Goal: Task Accomplishment & Management: Complete application form

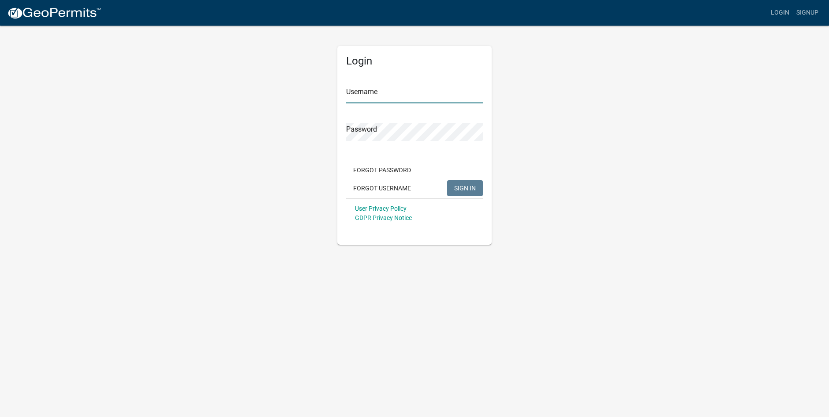
type input "Aprilh"
click at [462, 186] on span "SIGN IN" at bounding box center [465, 187] width 22 height 7
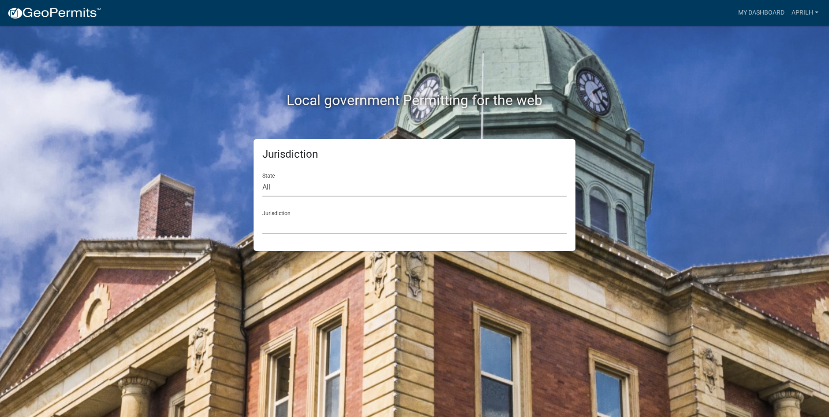
click at [285, 184] on select "All [US_STATE] [US_STATE] [US_STATE] [US_STATE] [US_STATE] [US_STATE] [US_STATE…" at bounding box center [415, 187] width 304 height 18
select select "[US_STATE]"
click at [263, 178] on select "All [US_STATE] [US_STATE] [US_STATE] [US_STATE] [US_STATE] [US_STATE] [US_STATE…" at bounding box center [415, 187] width 304 height 18
click at [284, 223] on select "[GEOGRAPHIC_DATA], [US_STATE] [GEOGRAPHIC_DATA], [US_STATE] [GEOGRAPHIC_DATA], …" at bounding box center [415, 225] width 304 height 18
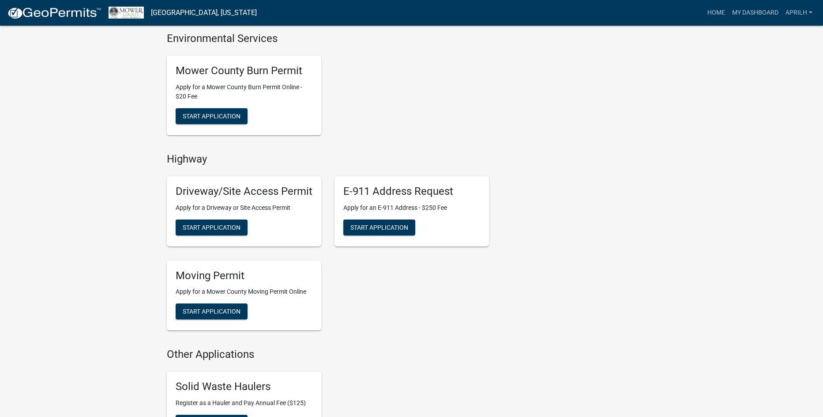
scroll to position [441, 0]
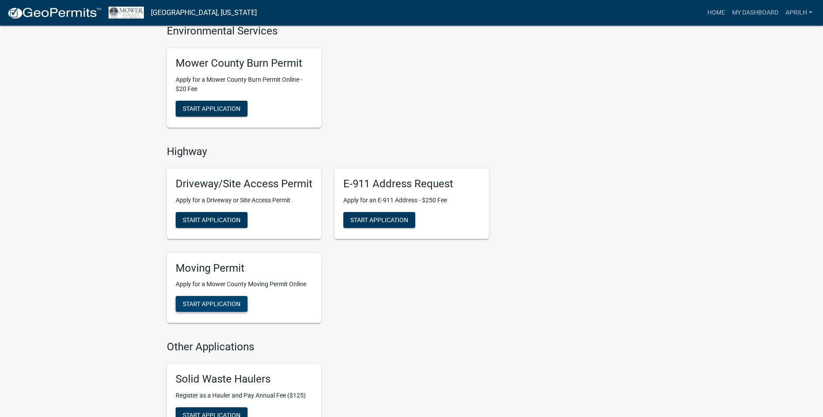
click at [216, 305] on span "Start Application" at bounding box center [212, 303] width 58 height 7
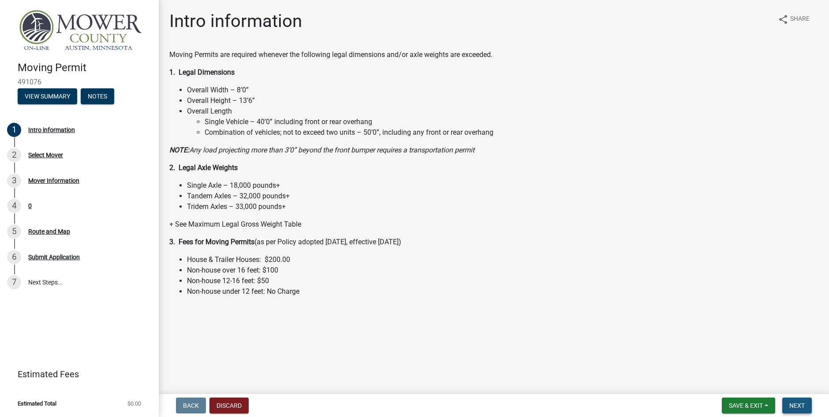
click at [804, 405] on span "Next" at bounding box center [797, 405] width 15 height 7
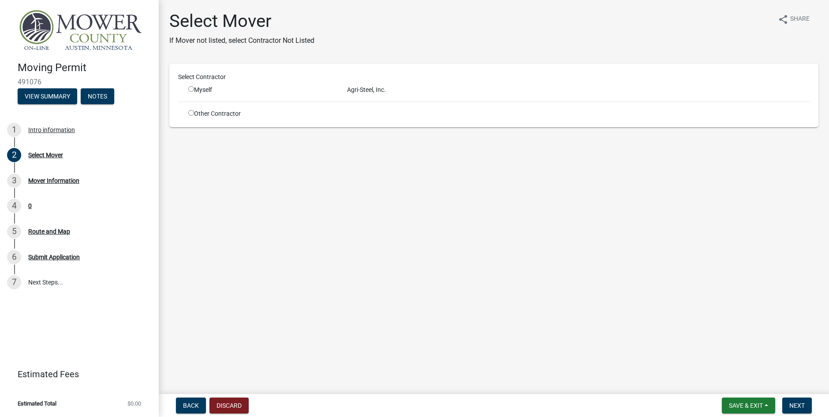
click at [192, 91] on input "radio" at bounding box center [191, 89] width 6 height 6
radio input "true"
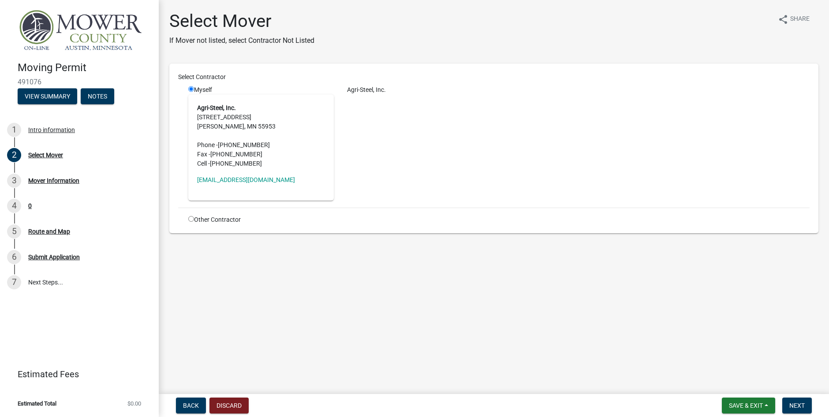
click at [231, 113] on address "Agri-Steel, Inc. [STREET_ADDRESS][PERSON_NAME] Phone - [PHONE_NUMBER] Fax - [PH…" at bounding box center [261, 135] width 128 height 65
click at [796, 405] on span "Next" at bounding box center [797, 405] width 15 height 7
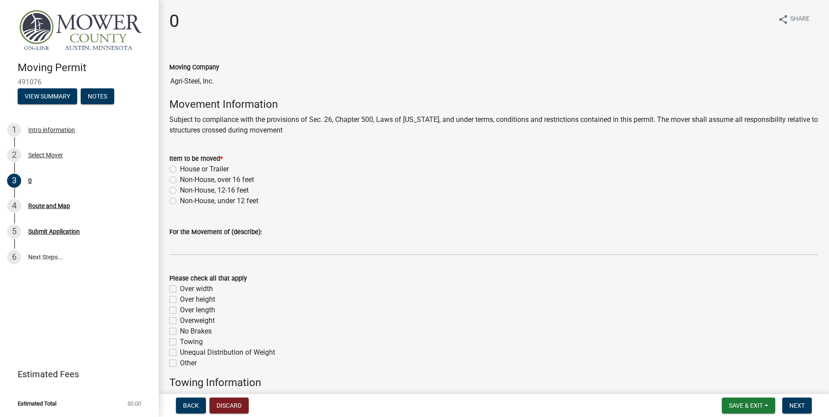
click at [180, 200] on label "Non-House, under 12 feet" at bounding box center [219, 200] width 79 height 11
click at [180, 200] on input "Non-House, under 12 feet" at bounding box center [183, 198] width 6 height 6
radio input "true"
click at [180, 320] on label "Overweight" at bounding box center [197, 320] width 35 height 11
click at [180, 320] on input "Overweight" at bounding box center [183, 318] width 6 height 6
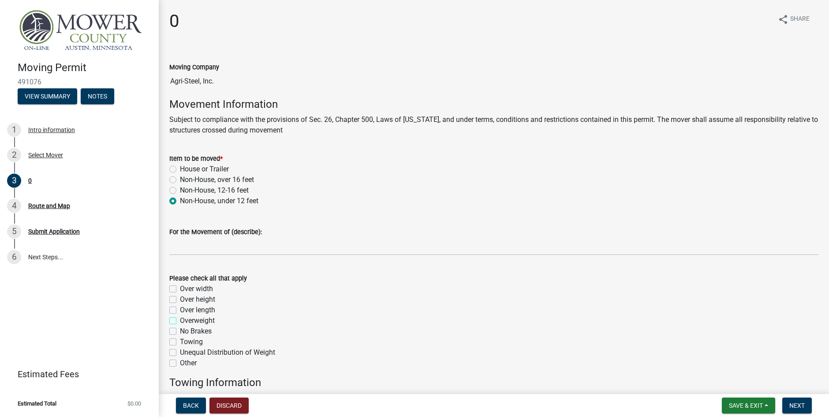
checkbox input "true"
checkbox input "false"
checkbox input "true"
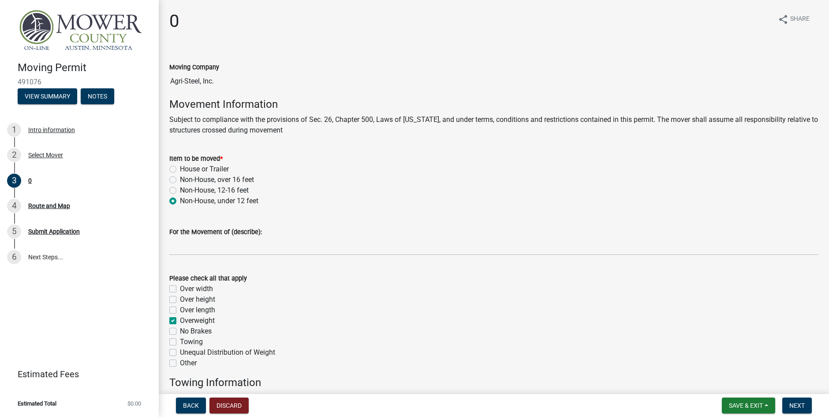
checkbox input "false"
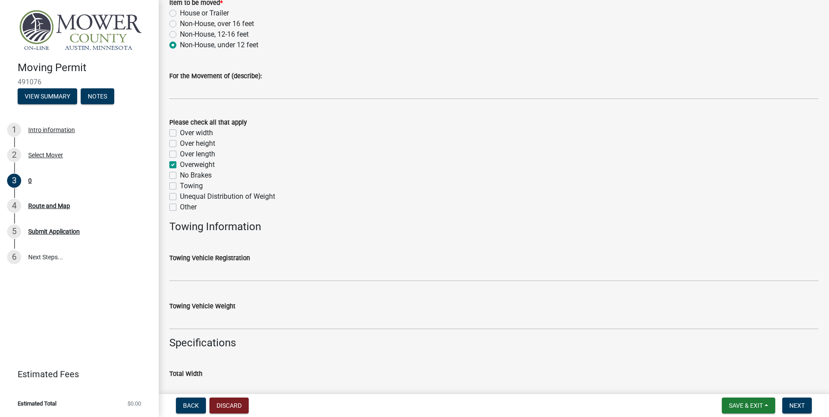
scroll to position [176, 0]
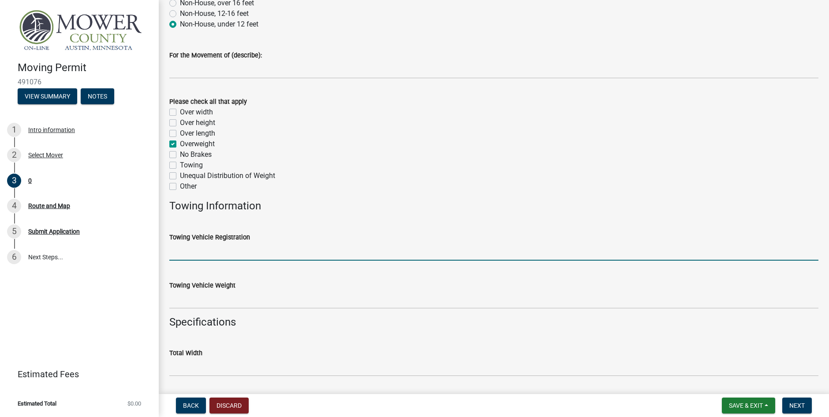
click at [205, 257] on input "Towing Vehicle Registration" at bounding box center [493, 251] width 649 height 18
type input "078412"
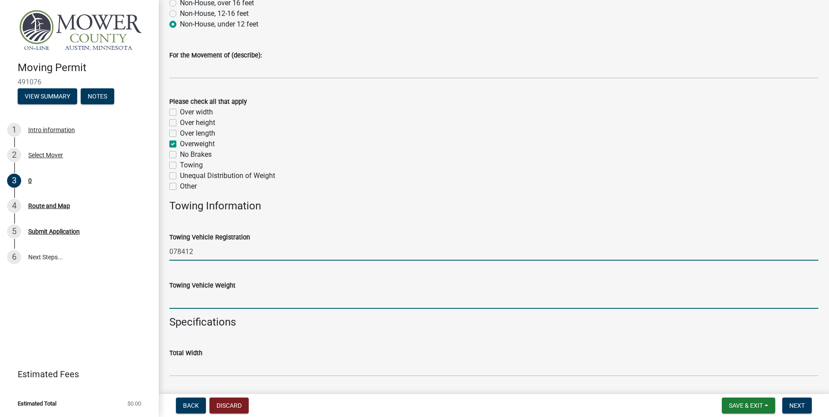
click at [216, 293] on input "Towing Vehicle Weight" at bounding box center [493, 299] width 649 height 18
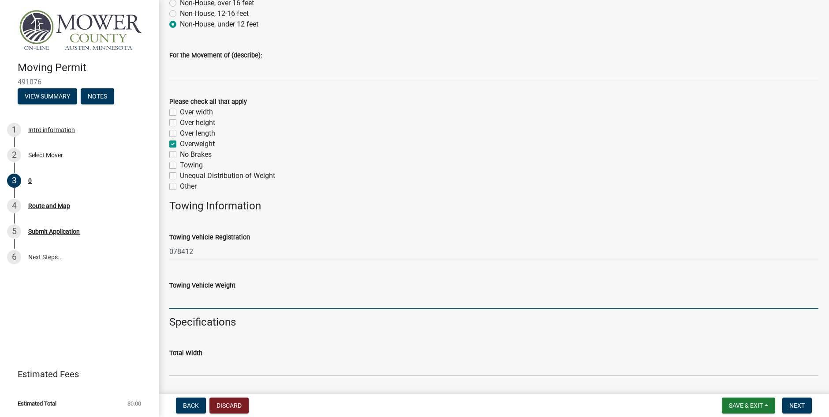
type input "117200"
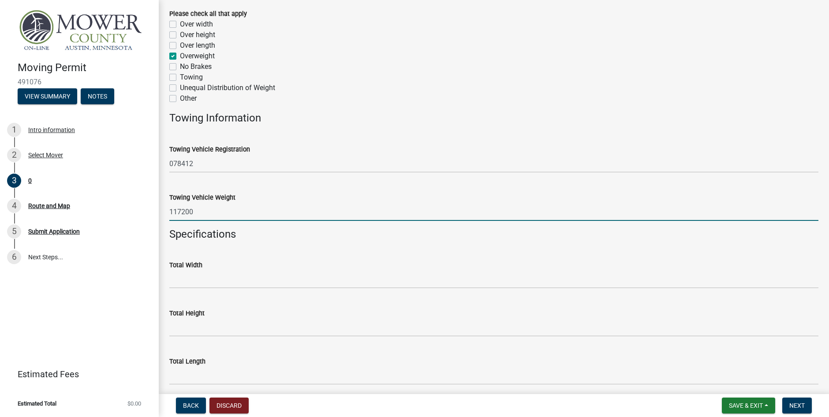
scroll to position [265, 0]
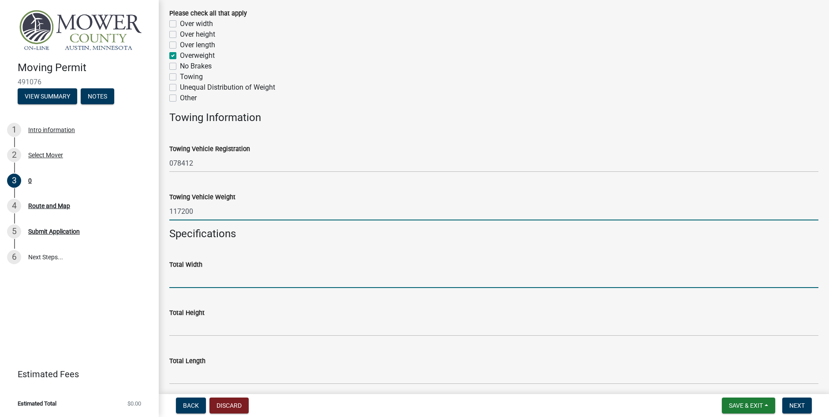
click at [198, 279] on input "Total Width" at bounding box center [493, 279] width 649 height 18
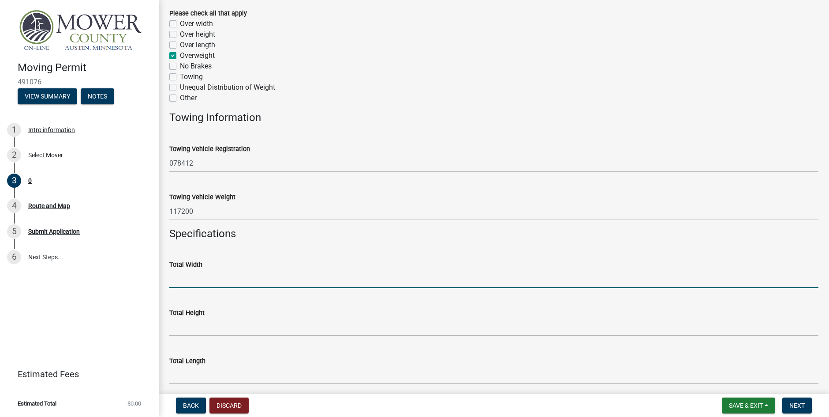
type input "11'"
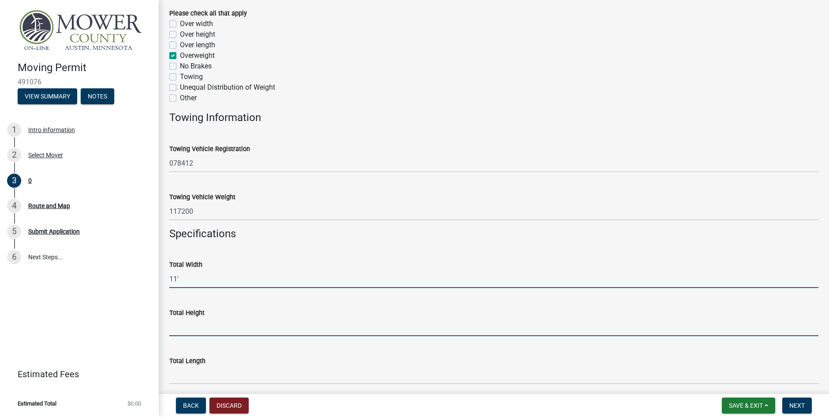
click at [216, 327] on input "Total Height" at bounding box center [493, 327] width 649 height 18
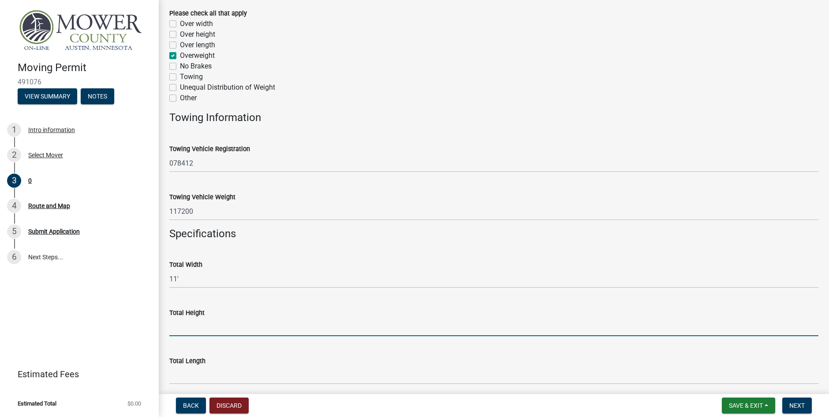
type input "11'6""
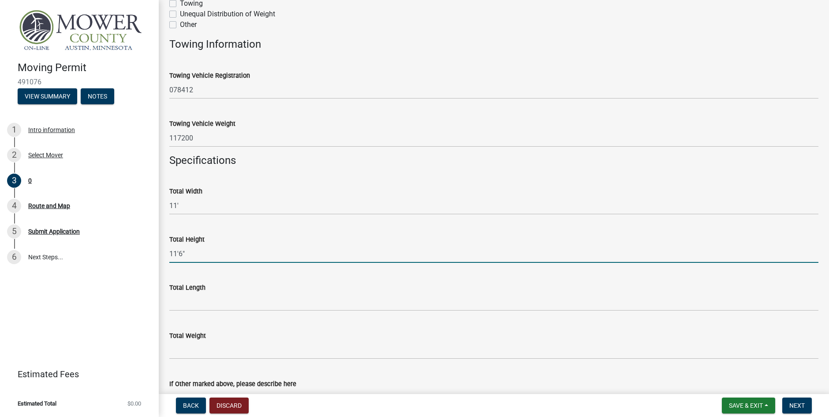
scroll to position [353, 0]
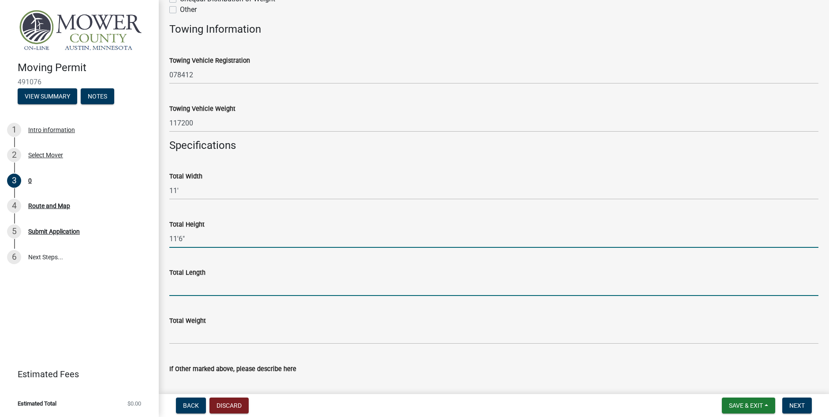
click at [202, 285] on input "Total Length" at bounding box center [493, 287] width 649 height 18
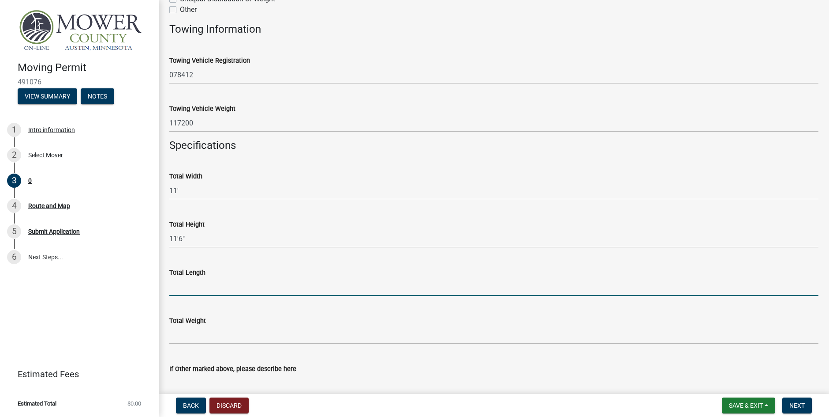
type input "70'"
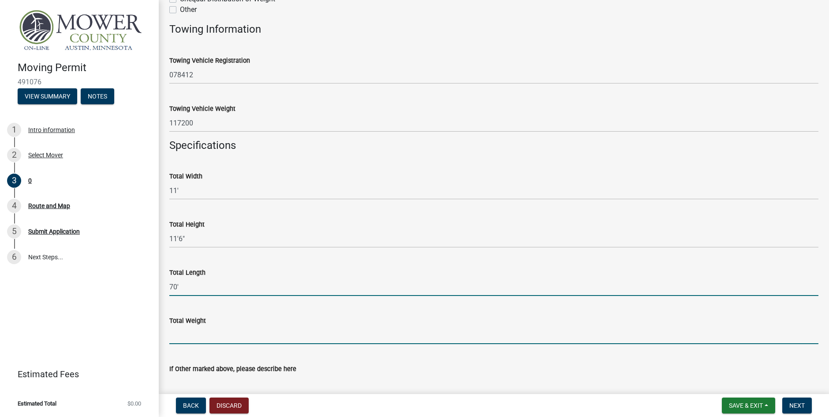
click at [217, 338] on input "Total Weight" at bounding box center [493, 335] width 649 height 18
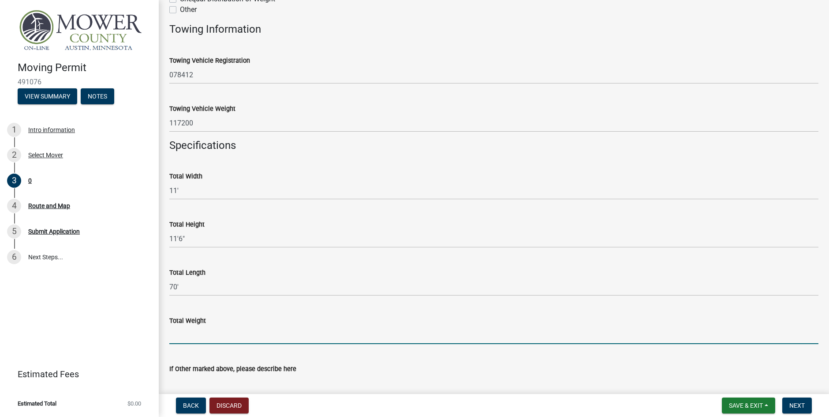
type input "117200"
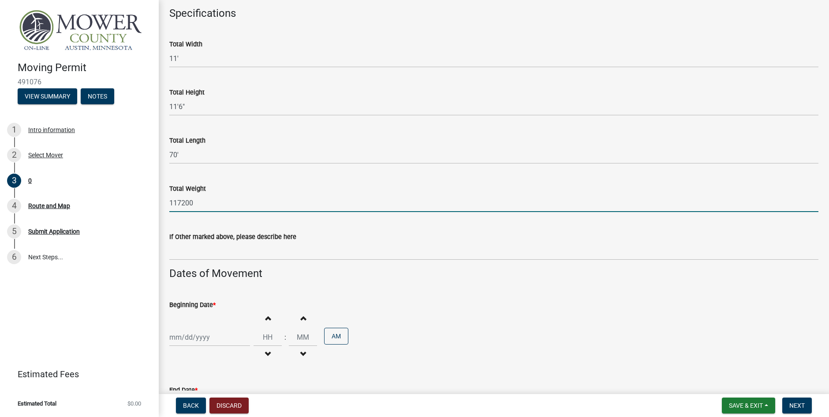
scroll to position [485, 0]
click at [205, 336] on div at bounding box center [209, 336] width 81 height 18
select select "10"
select select "2025"
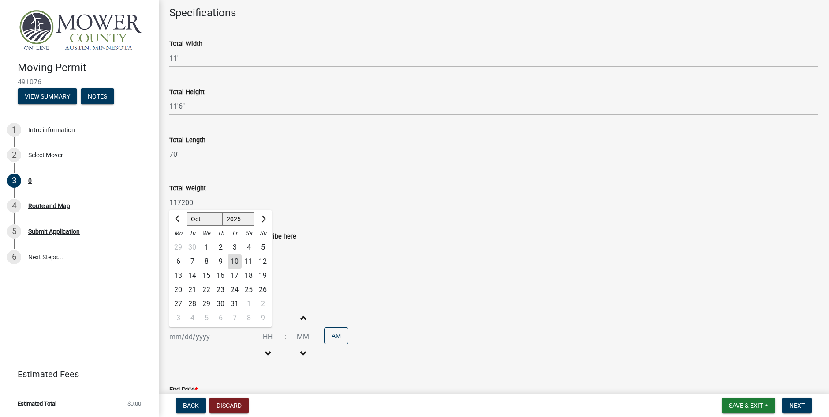
click at [335, 289] on div "Beginning Date * [PERSON_NAME] Apr [PERSON_NAME][DATE] Sep Oct Nov [DATE] 1526 …" at bounding box center [493, 324] width 649 height 77
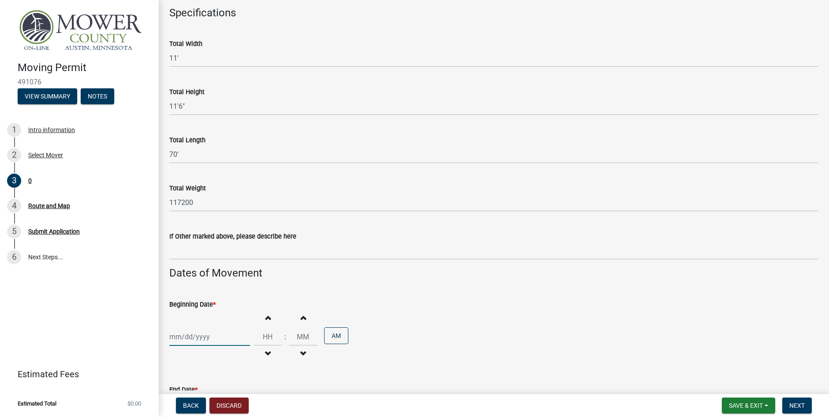
click at [204, 338] on div at bounding box center [209, 336] width 81 height 18
select select "10"
select select "2025"
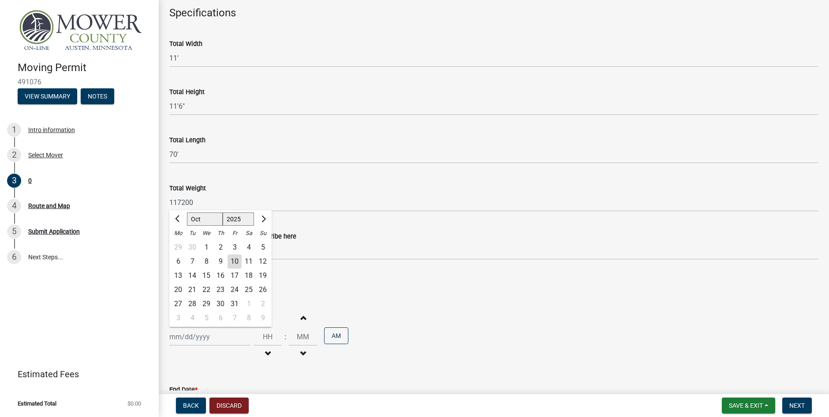
click at [237, 262] on div "10" at bounding box center [235, 261] width 14 height 14
type input "[DATE]"
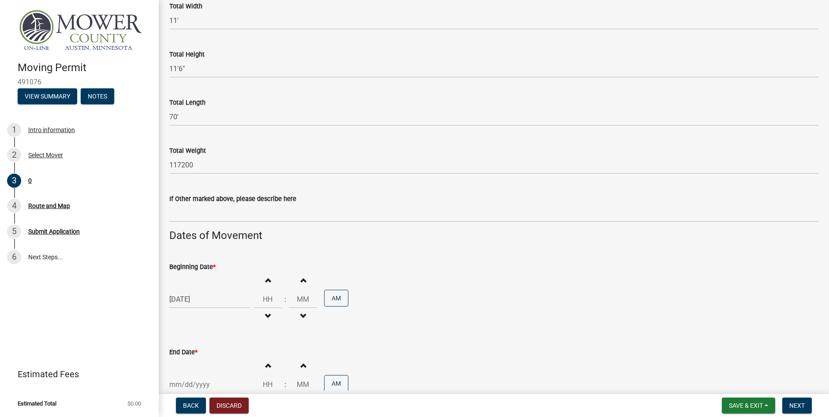
scroll to position [618, 0]
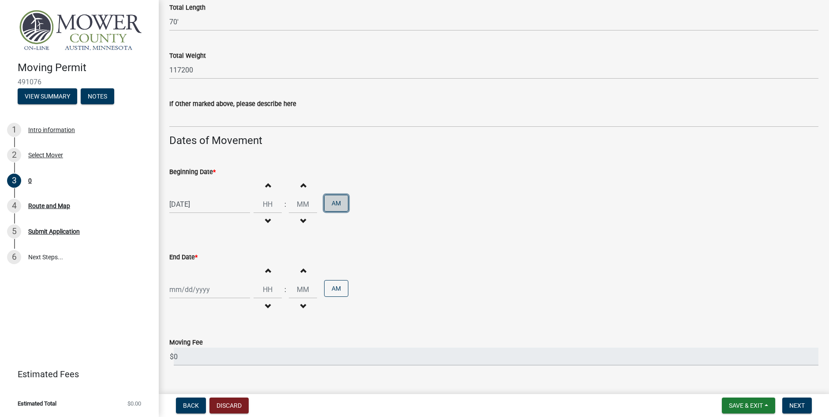
click at [326, 207] on button "AM" at bounding box center [336, 203] width 24 height 17
type input "12"
type input "00"
click at [206, 293] on div at bounding box center [209, 289] width 81 height 18
select select "10"
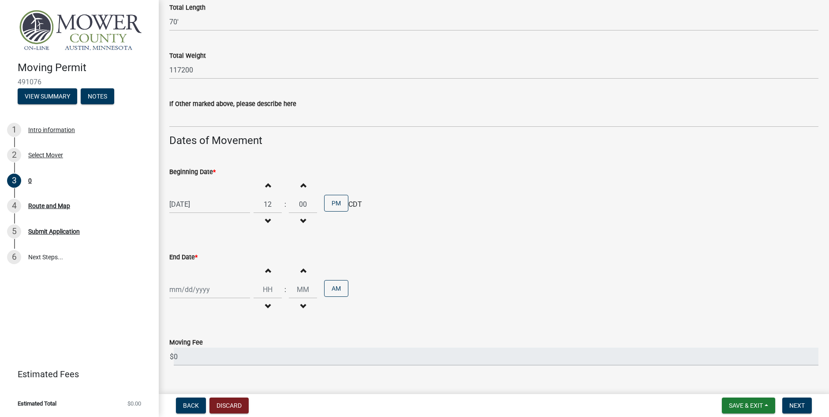
select select "2025"
click at [224, 226] on div "16" at bounding box center [221, 228] width 14 height 14
type input "[DATE]"
click at [331, 290] on button "AM" at bounding box center [336, 288] width 24 height 17
type input "12"
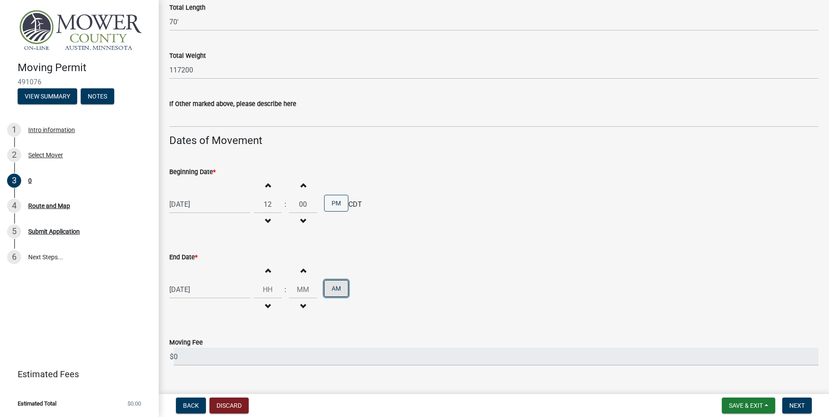
type input "00"
click at [791, 407] on span "Next" at bounding box center [797, 405] width 15 height 7
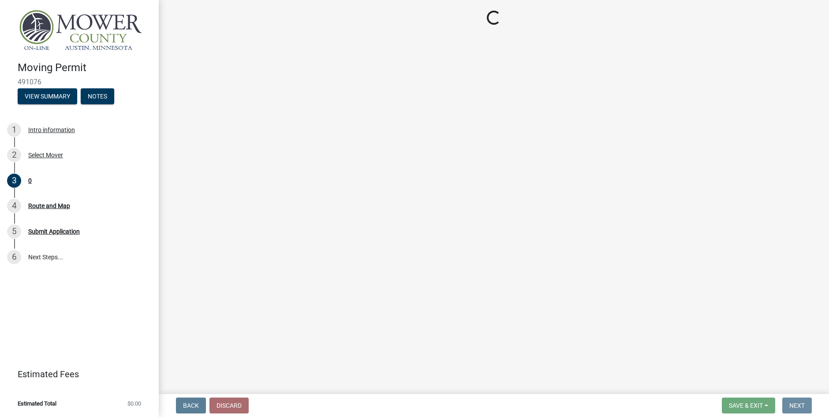
scroll to position [0, 0]
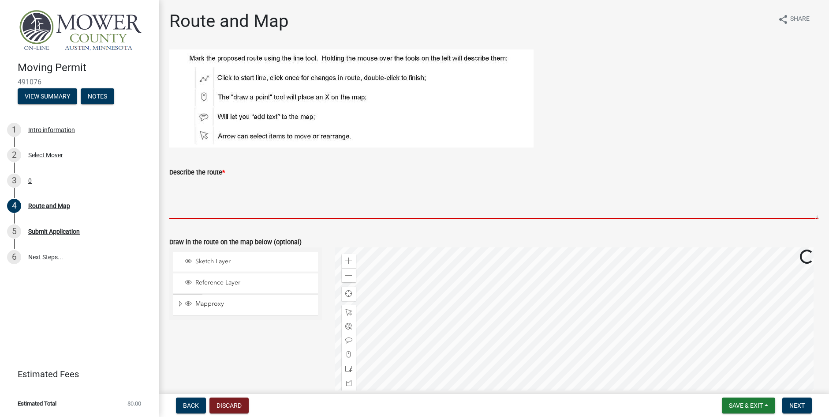
click at [201, 214] on textarea "Describe the route *" at bounding box center [493, 197] width 649 height 41
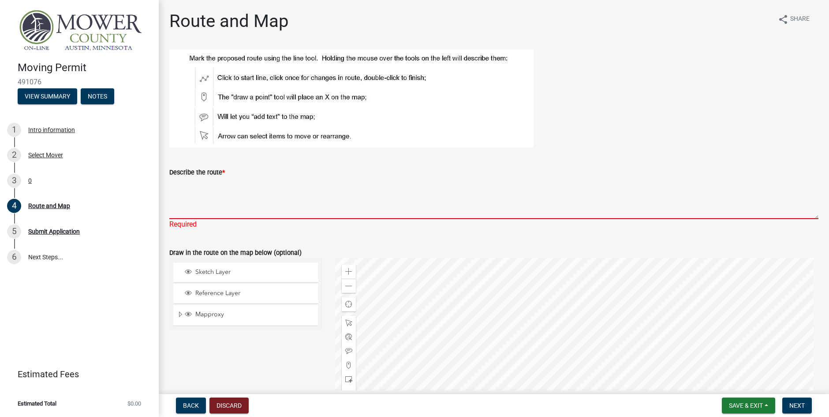
click at [206, 183] on textarea "Describe the route *" at bounding box center [493, 197] width 649 height 41
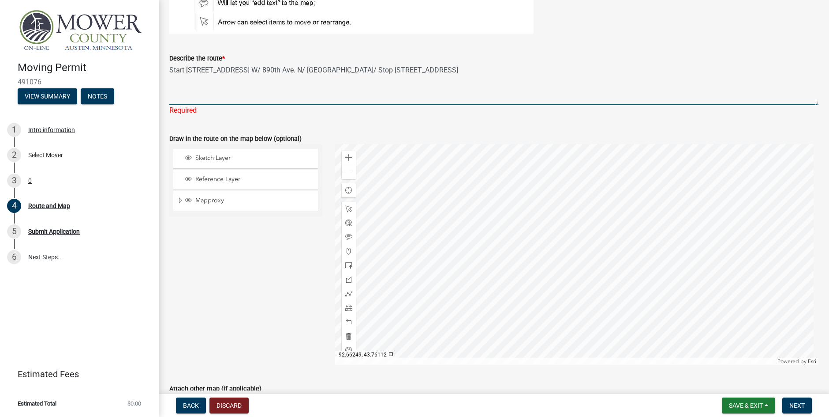
scroll to position [128, 0]
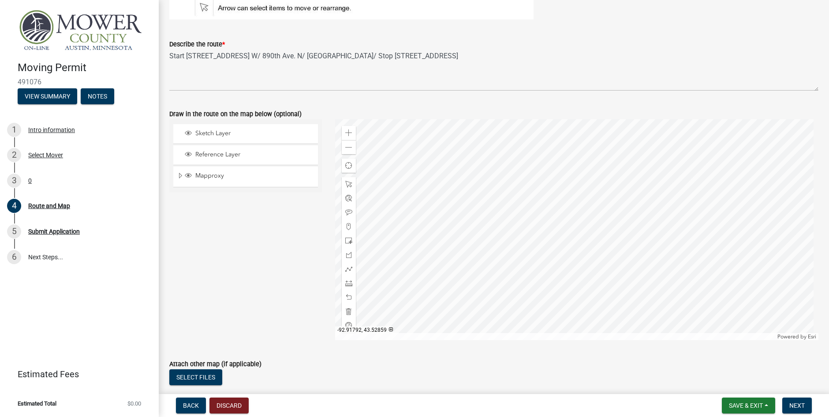
click at [540, 278] on div at bounding box center [577, 229] width 484 height 221
click at [563, 279] on div at bounding box center [577, 229] width 484 height 221
click at [528, 286] on div at bounding box center [577, 229] width 484 height 221
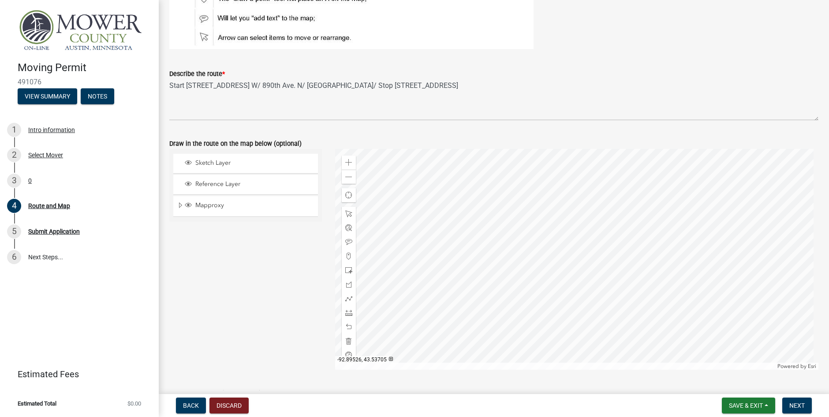
scroll to position [84, 0]
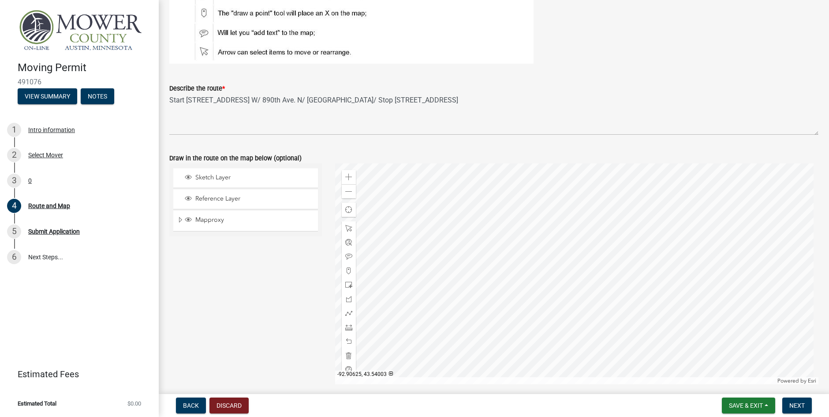
click at [521, 293] on div at bounding box center [577, 273] width 484 height 221
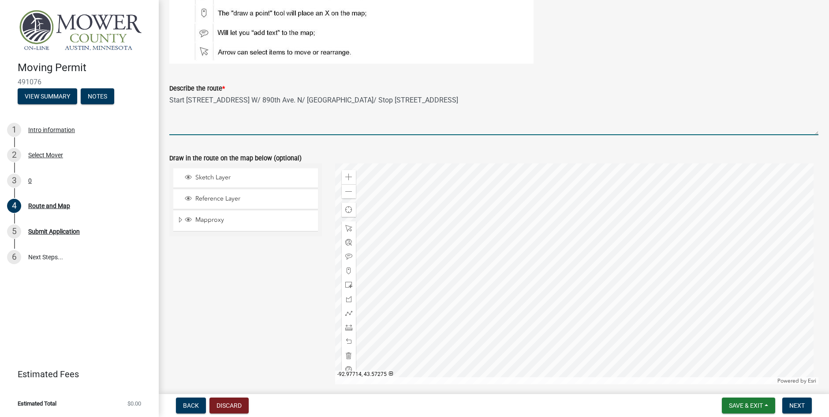
click at [197, 101] on textarea "Start [STREET_ADDRESS] W/ 890th Ave. N/ [GEOGRAPHIC_DATA]/ Stop [STREET_ADDRESS]" at bounding box center [493, 114] width 649 height 41
click at [220, 101] on textarea "Start [STREET_ADDRESS]/ 890th Ave. N/ [GEOGRAPHIC_DATA]/ Stop [STREET_ADDRESS]" at bounding box center [493, 114] width 649 height 41
click at [278, 119] on textarea "Start [STREET_ADDRESS]/ 890th Ave. N/ [GEOGRAPHIC_DATA]/ Stop [STREET_ADDRESS]" at bounding box center [493, 114] width 649 height 41
type textarea "Start [STREET_ADDRESS]/ 890th Ave. N/ [GEOGRAPHIC_DATA]/ Stop [STREET_ADDRESS]"
click at [794, 405] on span "Next" at bounding box center [797, 405] width 15 height 7
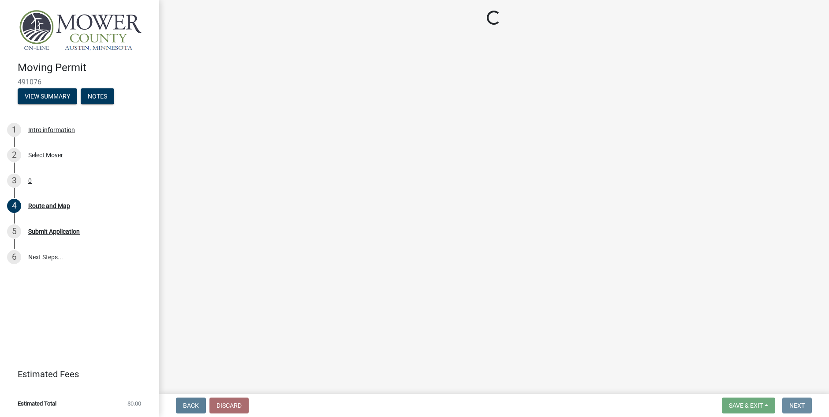
scroll to position [0, 0]
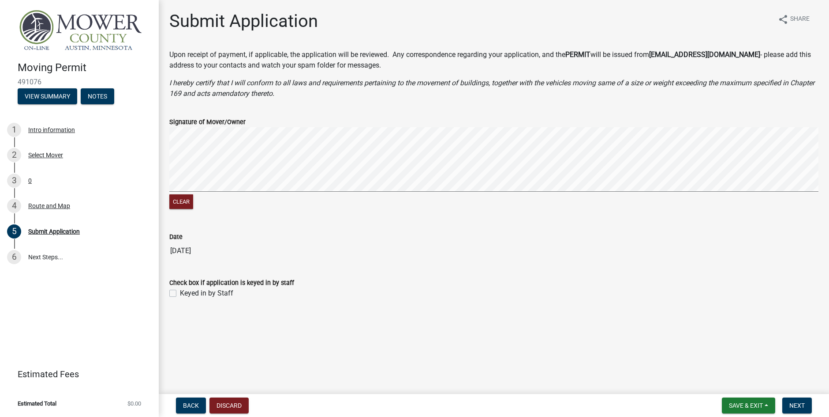
click at [238, 198] on div "Clear" at bounding box center [493, 169] width 649 height 84
click at [406, 199] on div "Clear" at bounding box center [493, 169] width 649 height 84
click at [795, 402] on span "Next" at bounding box center [797, 405] width 15 height 7
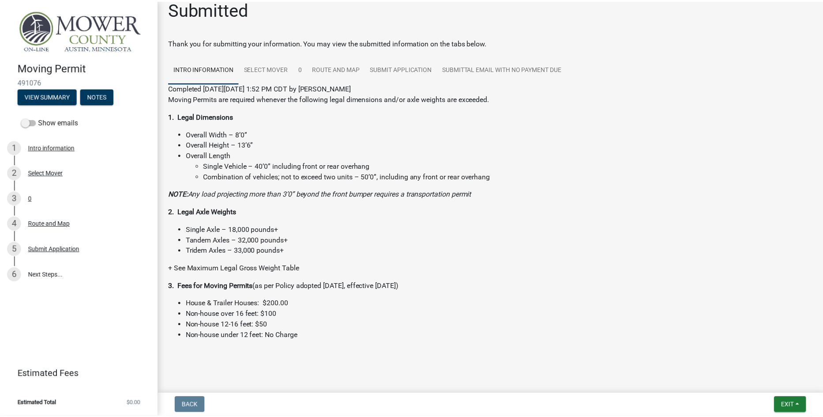
scroll to position [15, 0]
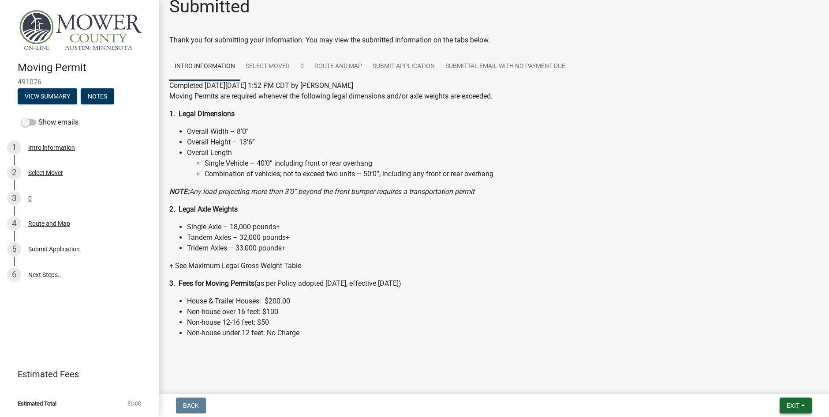
click at [787, 402] on span "Exit" at bounding box center [793, 405] width 13 height 7
click at [766, 383] on button "Save & Exit" at bounding box center [777, 382] width 71 height 21
